Goal: Information Seeking & Learning: Find specific fact

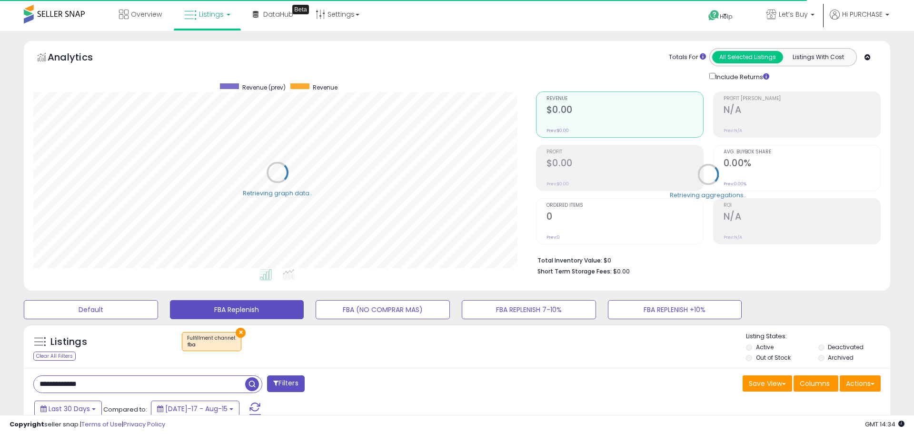
select select "**"
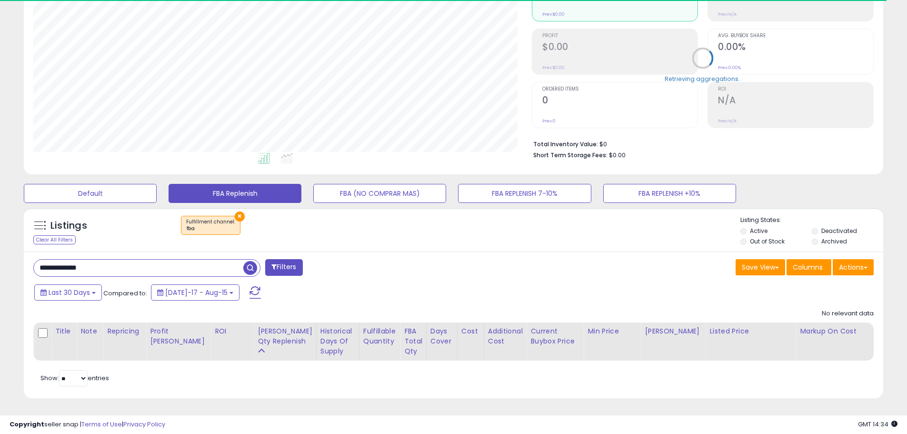
scroll to position [195, 499]
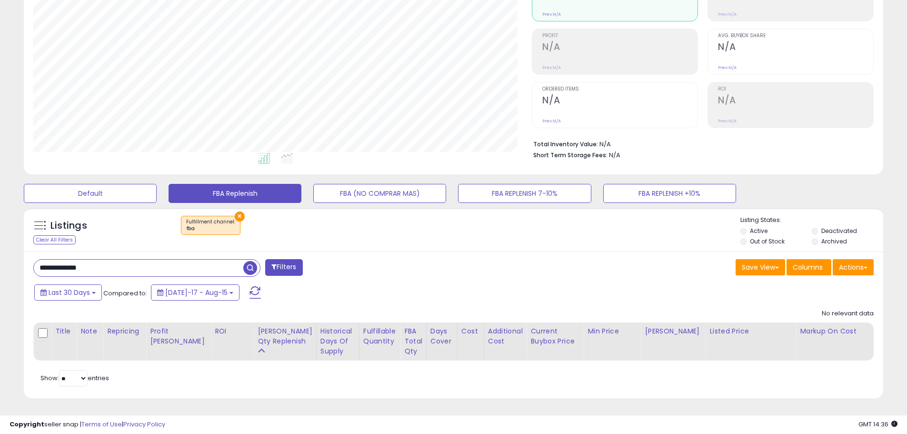
paste input "text"
drag, startPoint x: 100, startPoint y: 260, endPoint x: -130, endPoint y: 218, distance: 233.9
click at [0, 218] on html "Unable to login Retrieving listings data.. has not yet accepted the Terms of Us…" at bounding box center [453, 101] width 907 height 434
click at [248, 263] on span "button" at bounding box center [250, 268] width 14 height 14
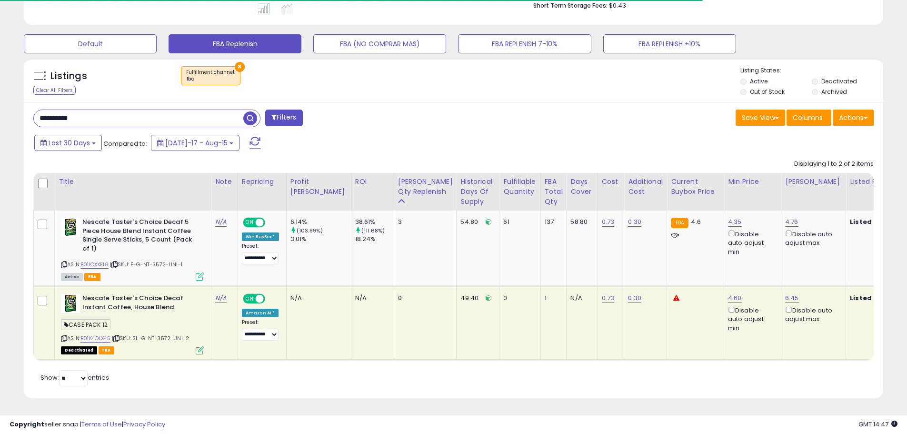
scroll to position [273, 0]
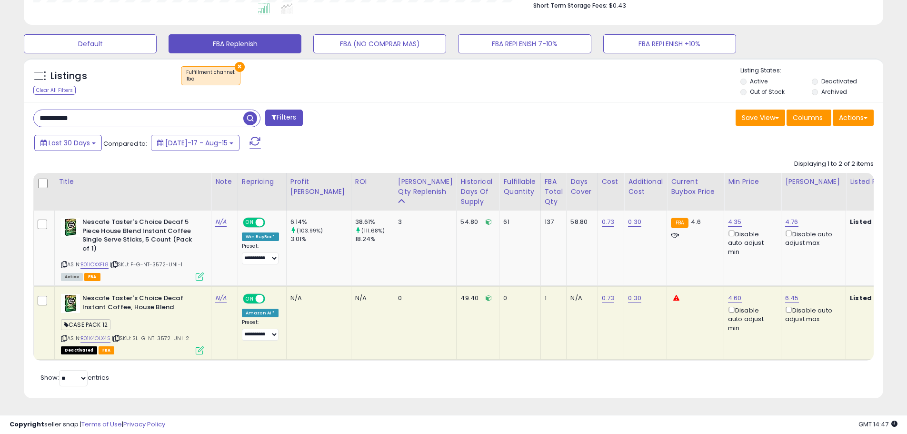
paste input "text"
drag, startPoint x: 39, startPoint y: 106, endPoint x: -2, endPoint y: 102, distance: 41.1
click at [250, 112] on span "button" at bounding box center [250, 118] width 14 height 14
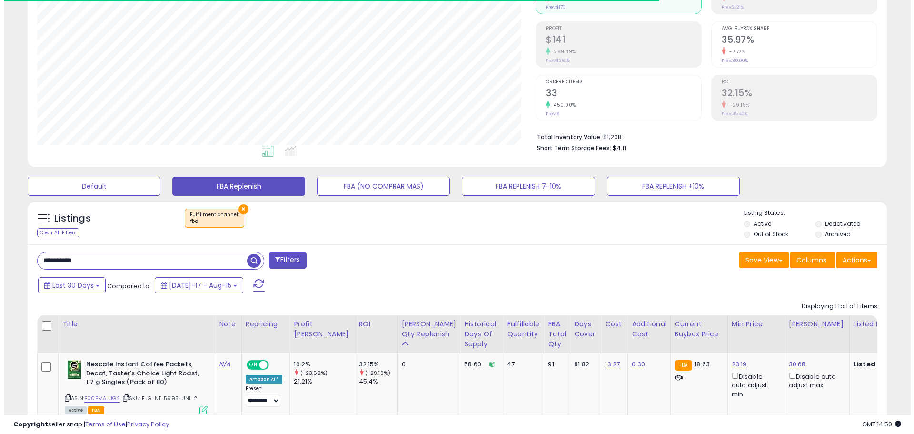
scroll to position [195, 499]
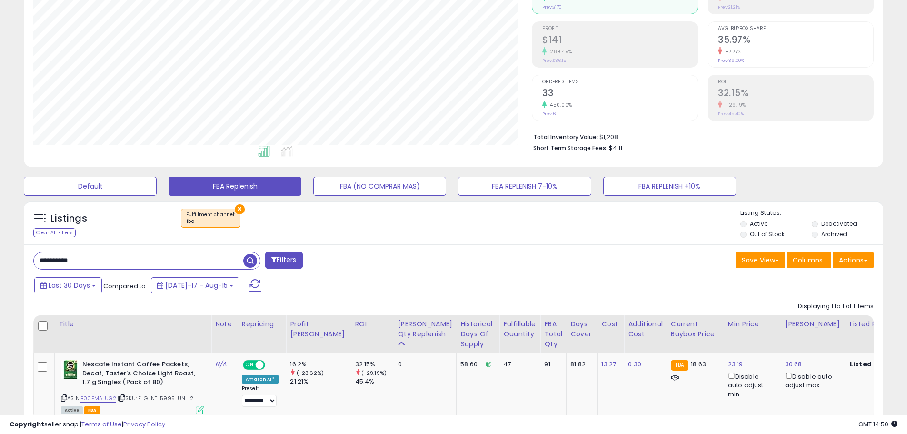
drag, startPoint x: 99, startPoint y: 266, endPoint x: -10, endPoint y: 244, distance: 110.7
click at [0, 244] on html "Unable to login Retrieving listings data.. has not yet accepted the Terms of Us…" at bounding box center [453, 94] width 907 height 434
paste input "***"
click at [254, 262] on span "button" at bounding box center [250, 261] width 14 height 14
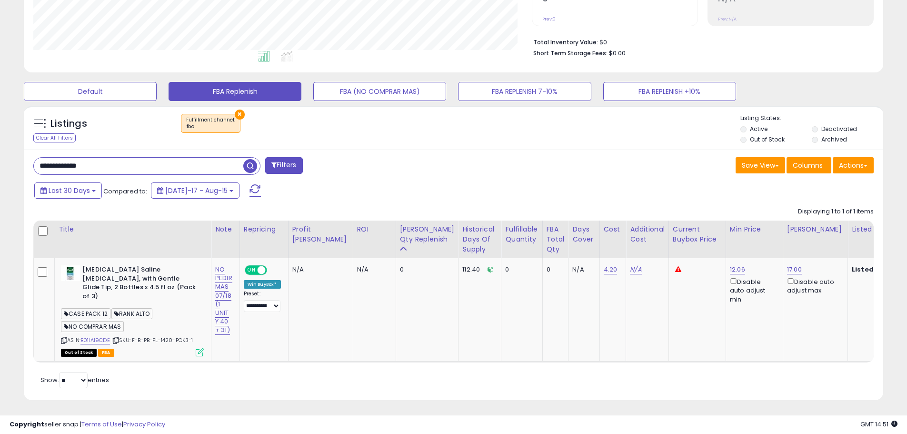
drag, startPoint x: 97, startPoint y: 163, endPoint x: -25, endPoint y: 166, distance: 121.9
paste input "text"
click at [252, 166] on span "button" at bounding box center [250, 166] width 14 height 14
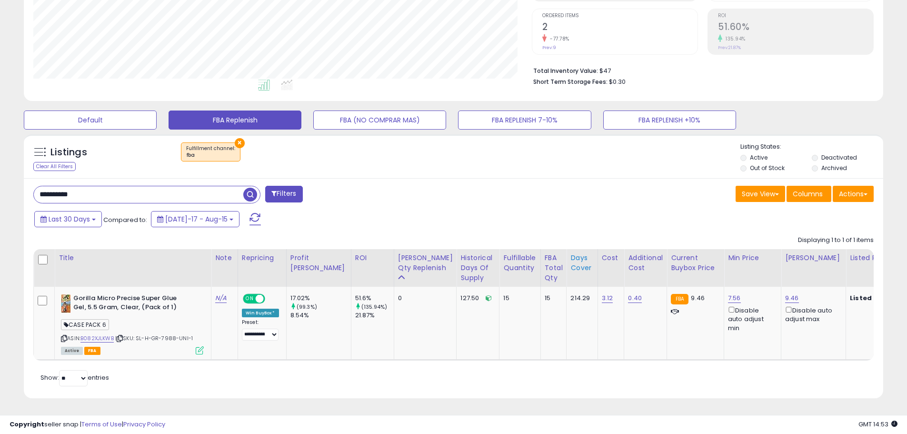
scroll to position [197, 0]
drag, startPoint x: 51, startPoint y: 175, endPoint x: -24, endPoint y: 166, distance: 75.2
click at [0, 166] on html "Unable to login Retrieving listings data.. has not yet accepted the Terms of Us…" at bounding box center [453, 27] width 907 height 434
paste input "text"
click at [249, 189] on span "button" at bounding box center [250, 195] width 14 height 14
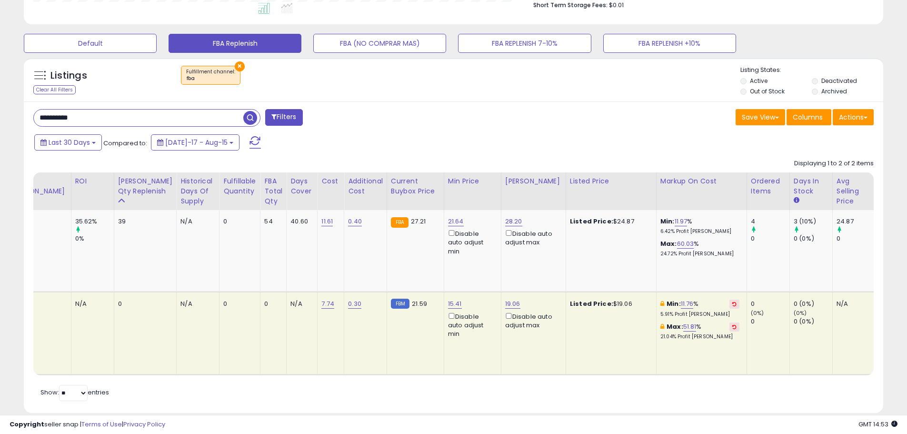
scroll to position [0, 0]
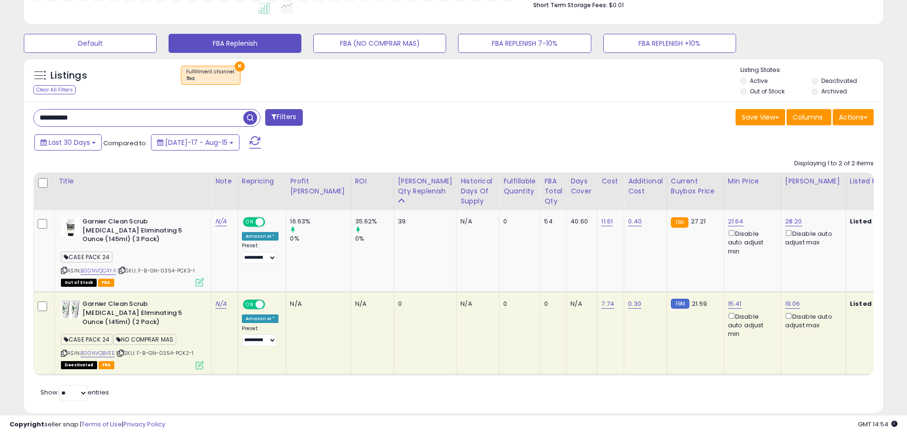
drag, startPoint x: 105, startPoint y: 115, endPoint x: -7, endPoint y: 114, distance: 111.4
paste input "text"
click at [252, 118] on span "button" at bounding box center [250, 118] width 14 height 14
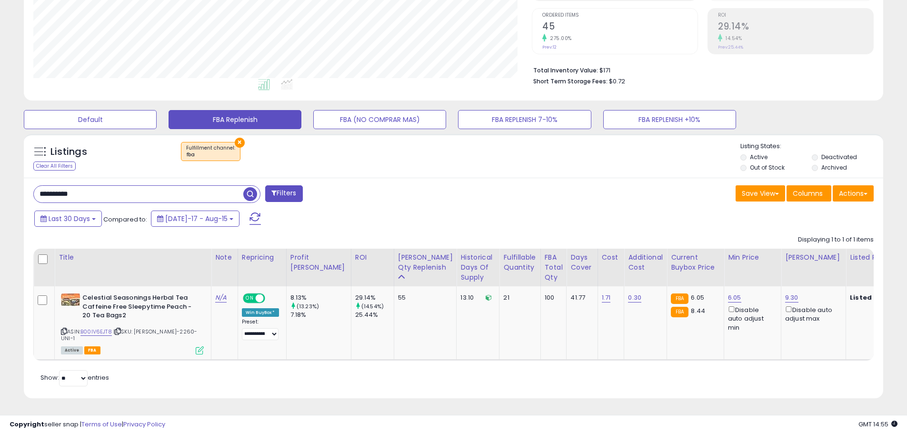
drag, startPoint x: 92, startPoint y: 200, endPoint x: -55, endPoint y: 180, distance: 147.9
click at [0, 180] on html "Unable to login Retrieving listings data.. has not yet accepted the Terms of Us…" at bounding box center [453, 27] width 907 height 434
paste input "***"
click at [250, 195] on span "button" at bounding box center [250, 194] width 14 height 14
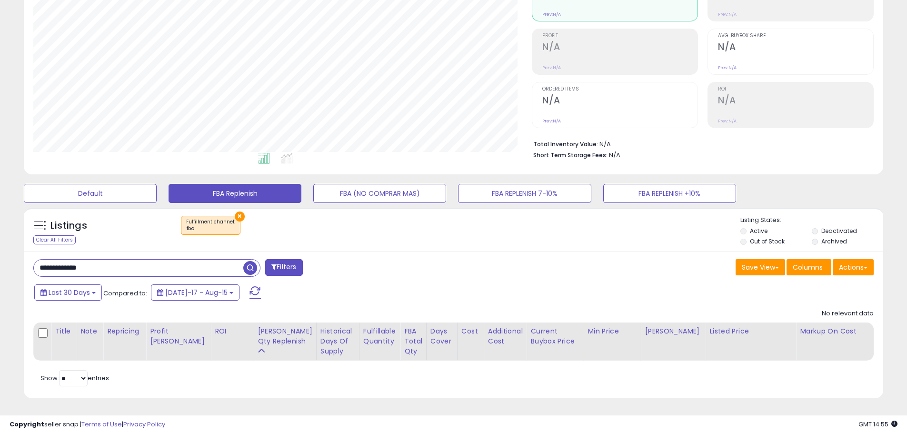
paste input "text"
drag, startPoint x: 109, startPoint y: 262, endPoint x: -19, endPoint y: 232, distance: 130.6
click at [0, 232] on html "Unable to login Retrieving listings data.. has not yet accepted the Terms of Us…" at bounding box center [453, 101] width 907 height 434
click at [259, 261] on button "button" at bounding box center [251, 267] width 17 height 14
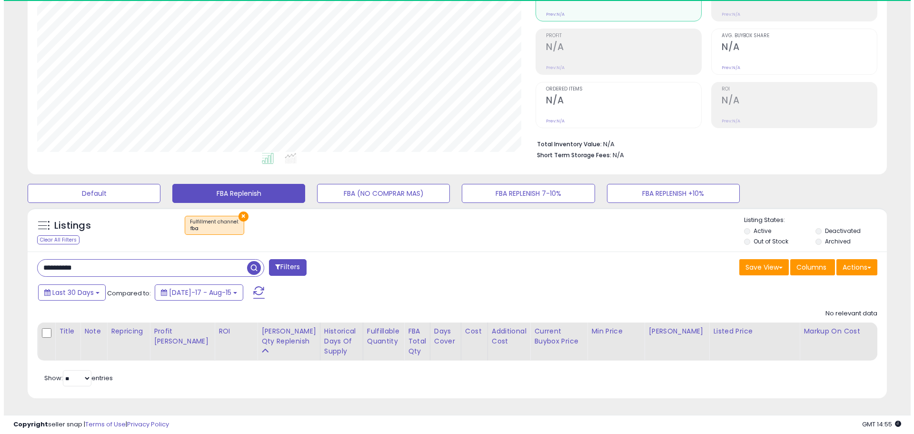
scroll to position [195, 499]
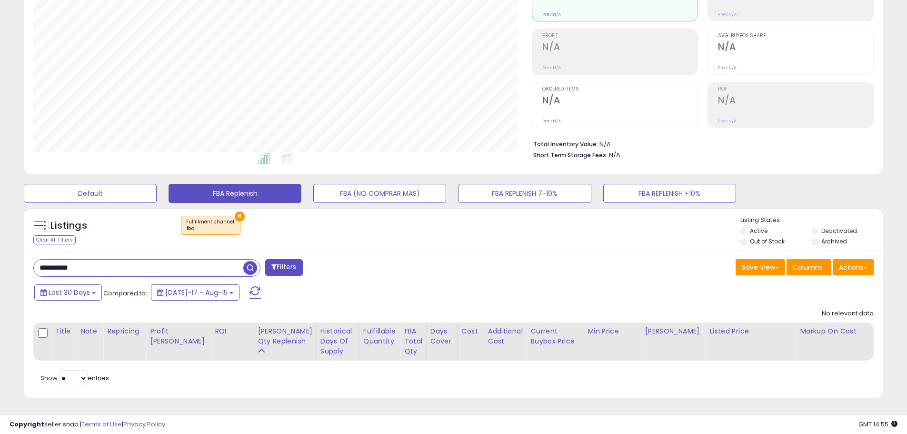
drag, startPoint x: 91, startPoint y: 260, endPoint x: -40, endPoint y: 245, distance: 131.8
click at [0, 245] on html "Unable to login Retrieving listings data.. has not yet accepted the Terms of Us…" at bounding box center [453, 101] width 907 height 434
paste input "text"
click at [250, 261] on span "button" at bounding box center [250, 268] width 14 height 14
drag, startPoint x: 95, startPoint y: 258, endPoint x: -38, endPoint y: 247, distance: 132.9
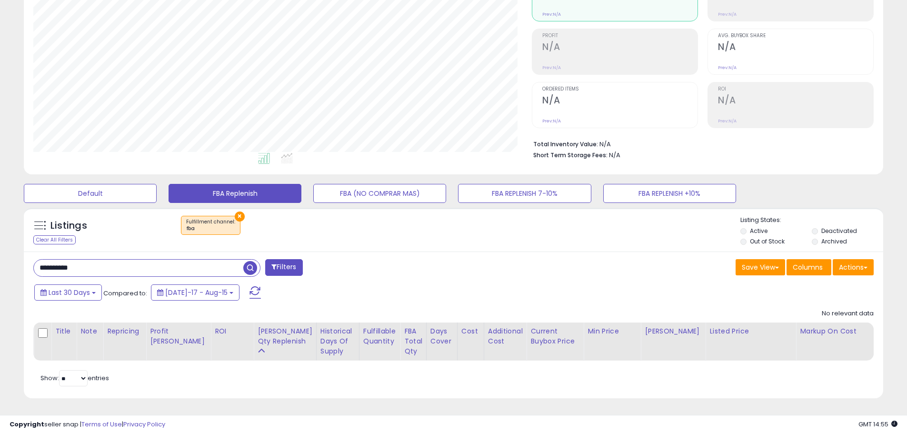
click at [0, 247] on html "Unable to login Retrieving listings data.. has not yet accepted the Terms of Us…" at bounding box center [453, 101] width 907 height 434
paste input "text"
click at [247, 261] on span "button" at bounding box center [250, 268] width 14 height 14
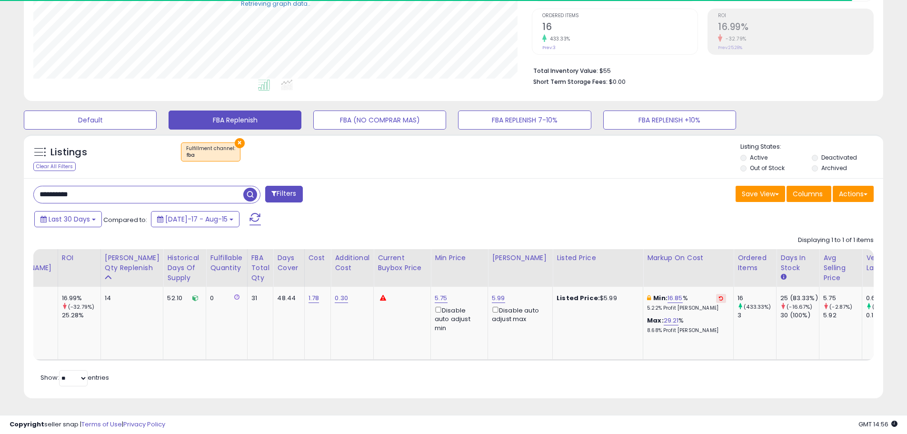
scroll to position [0, 359]
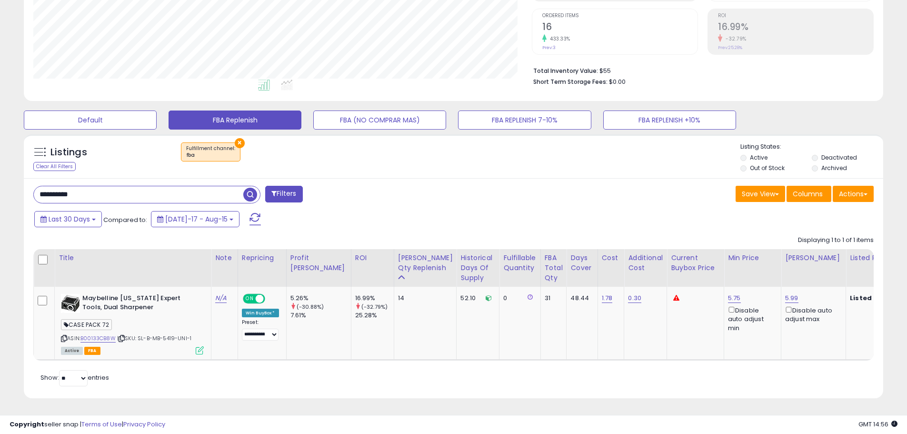
drag, startPoint x: -27, startPoint y: 171, endPoint x: -52, endPoint y: 166, distance: 25.2
click at [0, 166] on html "Unable to login Retrieving listings data.. has not yet accepted the Terms of Us…" at bounding box center [453, 27] width 907 height 434
paste input "text"
click at [252, 190] on span "button" at bounding box center [250, 195] width 14 height 14
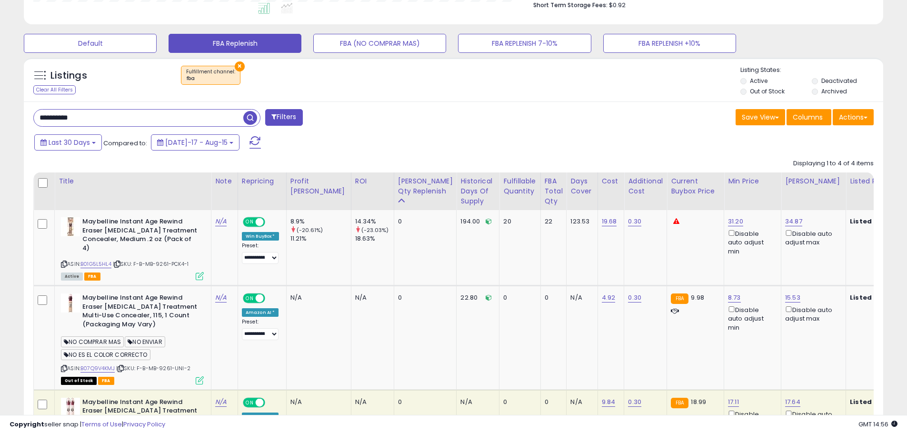
paste input "***"
drag, startPoint x: 92, startPoint y: 113, endPoint x: -70, endPoint y: 87, distance: 163.6
type input "**********"
click at [249, 114] on span "button" at bounding box center [250, 118] width 14 height 14
